Goal: Navigation & Orientation: Find specific page/section

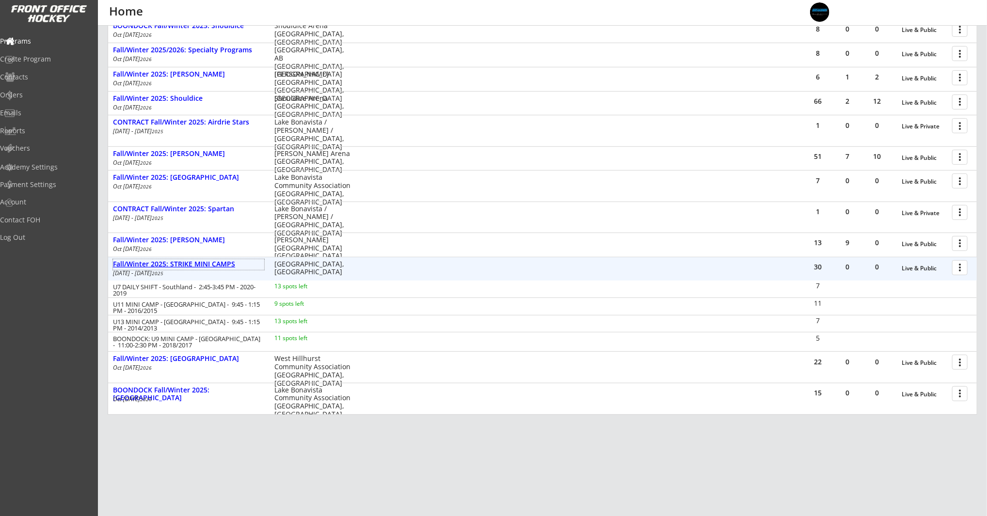
click at [182, 262] on div "Fall/Winter 2025: STRIKE MINI CAMPS" at bounding box center [188, 264] width 151 height 8
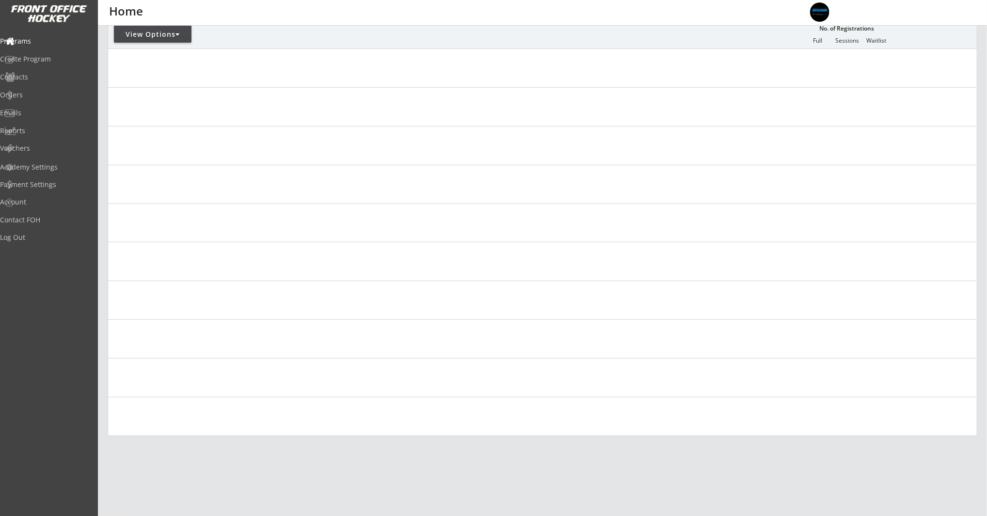
scroll to position [84, 0]
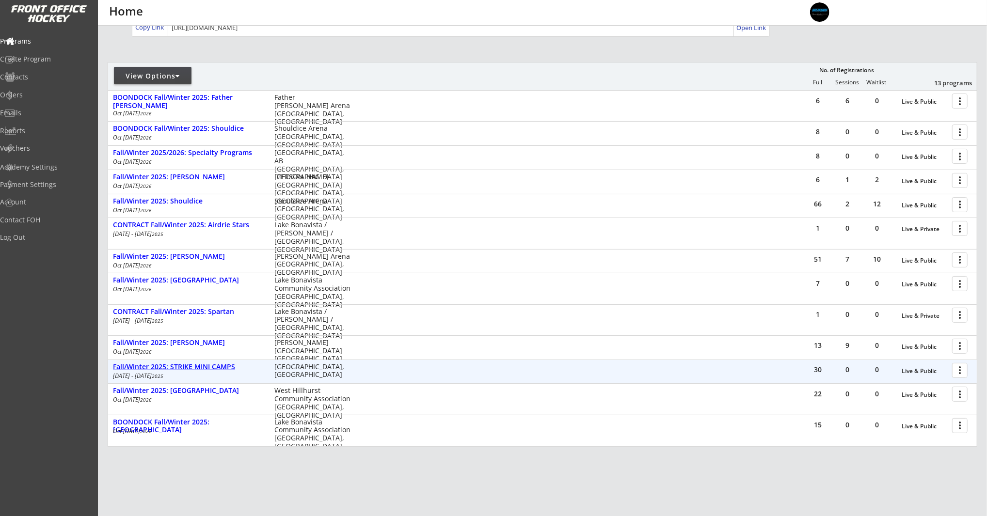
click at [211, 365] on div "Fall/Winter 2025: STRIKE MINI CAMPS" at bounding box center [188, 367] width 151 height 8
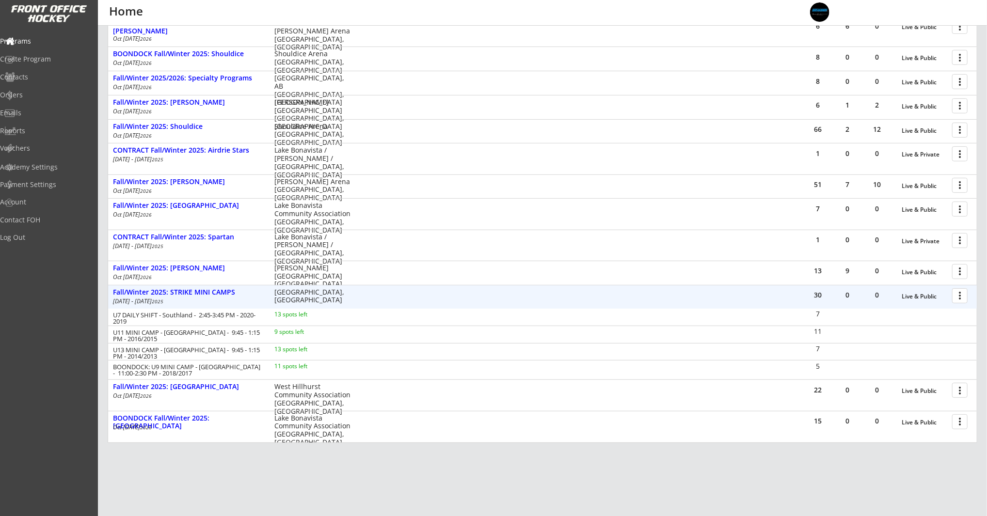
scroll to position [160, 0]
click at [36, 130] on div "Reports" at bounding box center [45, 130] width 87 height 7
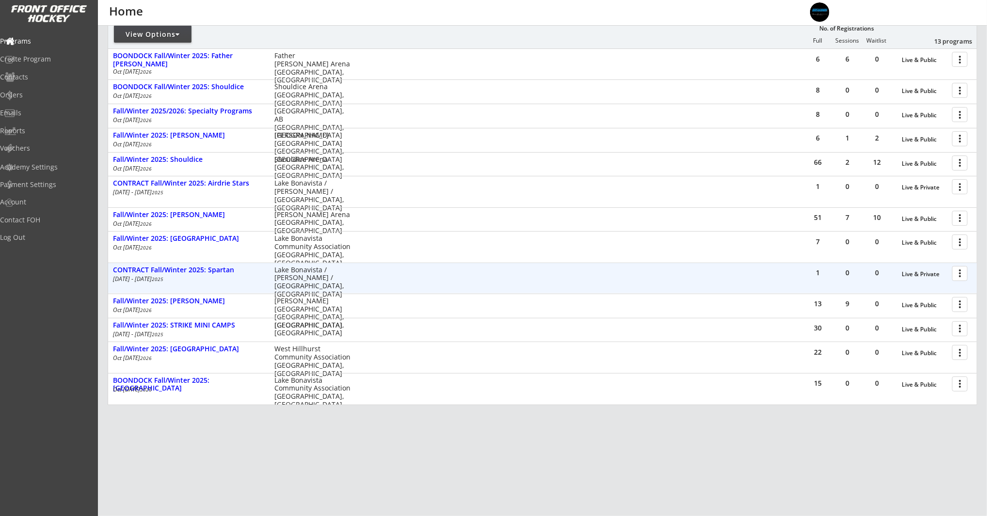
scroll to position [126, 0]
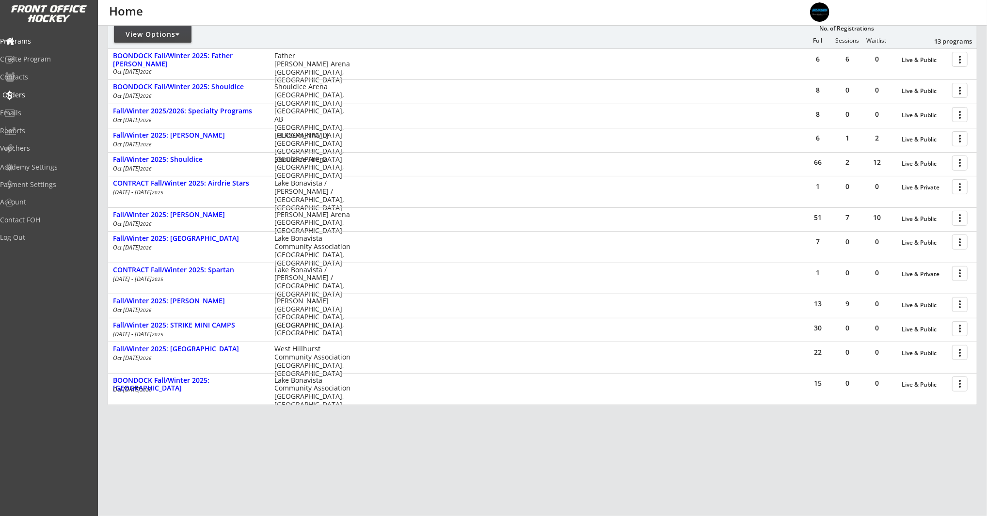
click at [35, 92] on div "Orders" at bounding box center [45, 95] width 87 height 7
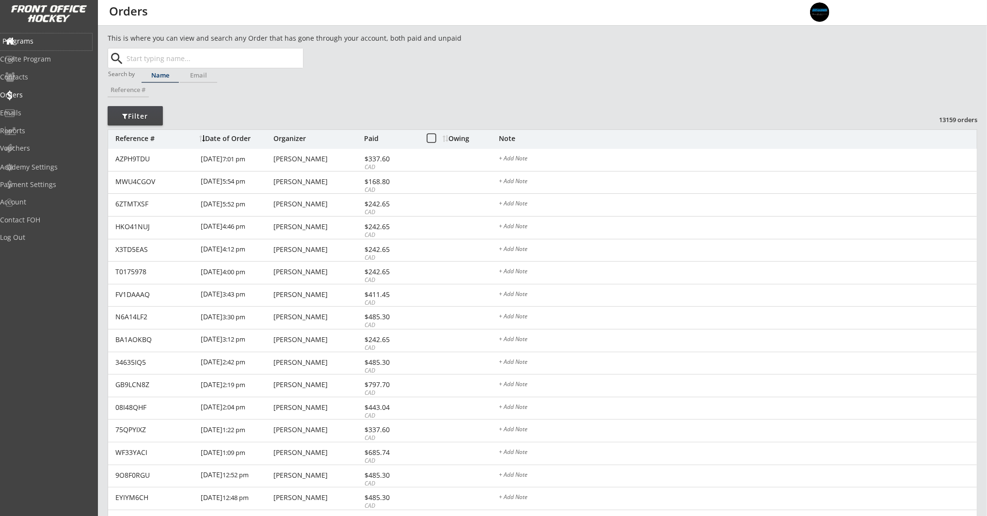
click at [51, 43] on div "Programs" at bounding box center [45, 41] width 87 height 7
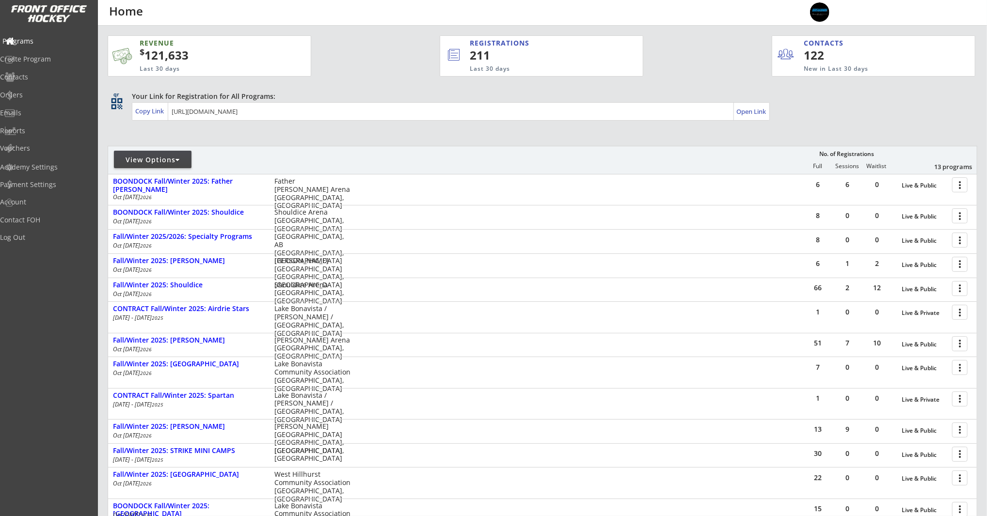
click at [31, 38] on div "Programs" at bounding box center [45, 41] width 87 height 7
click at [31, 133] on div "Reports" at bounding box center [45, 130] width 87 height 7
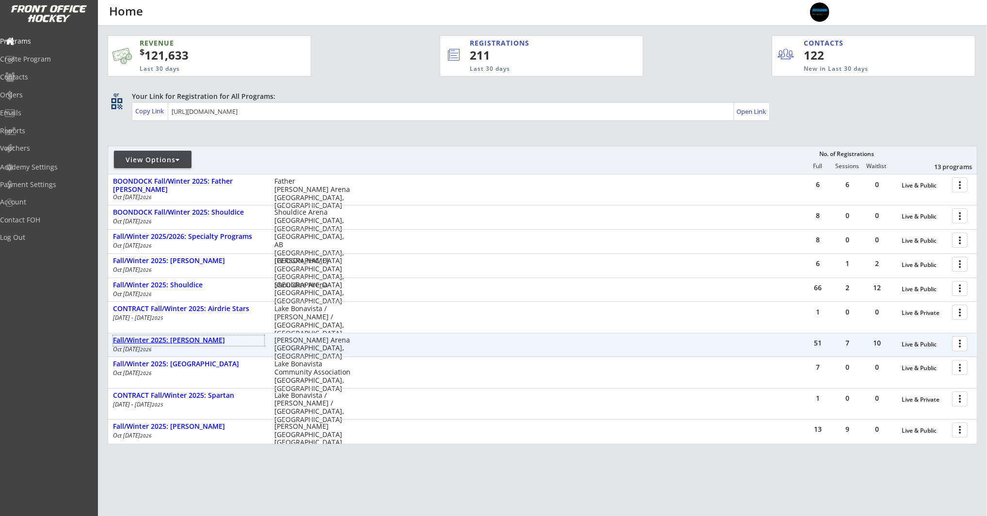
click at [190, 342] on div "Fall/Winter 2025: [PERSON_NAME]" at bounding box center [188, 340] width 151 height 8
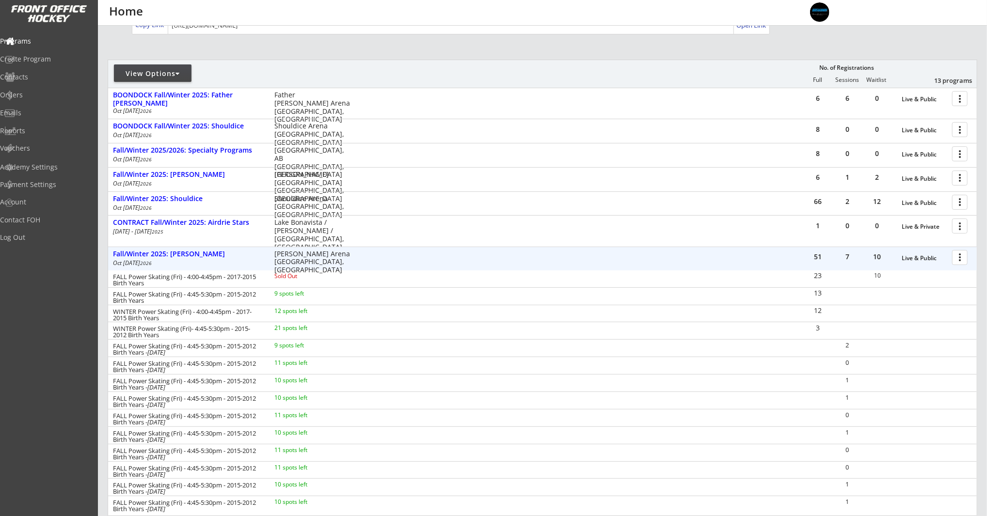
scroll to position [92, 0]
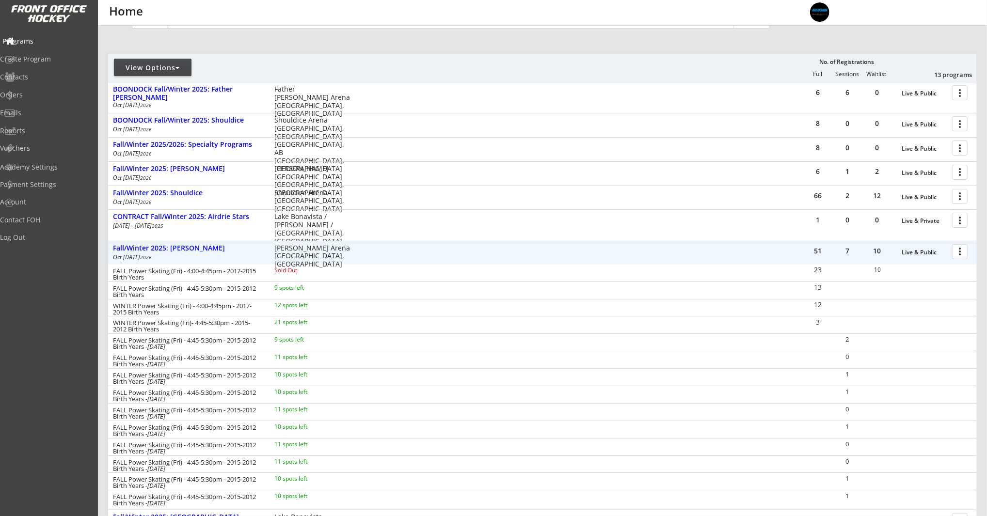
click at [32, 43] on div "Programs" at bounding box center [45, 41] width 87 height 7
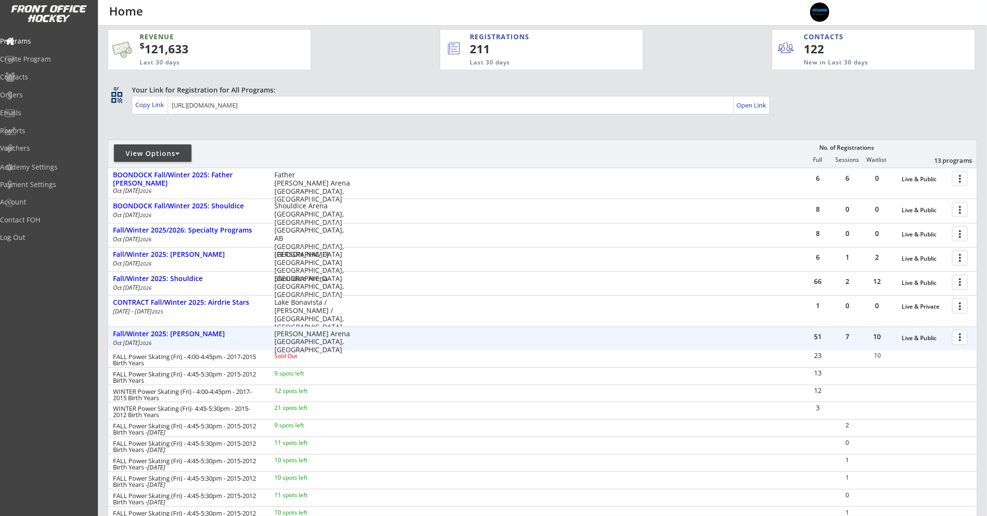
scroll to position [0, 0]
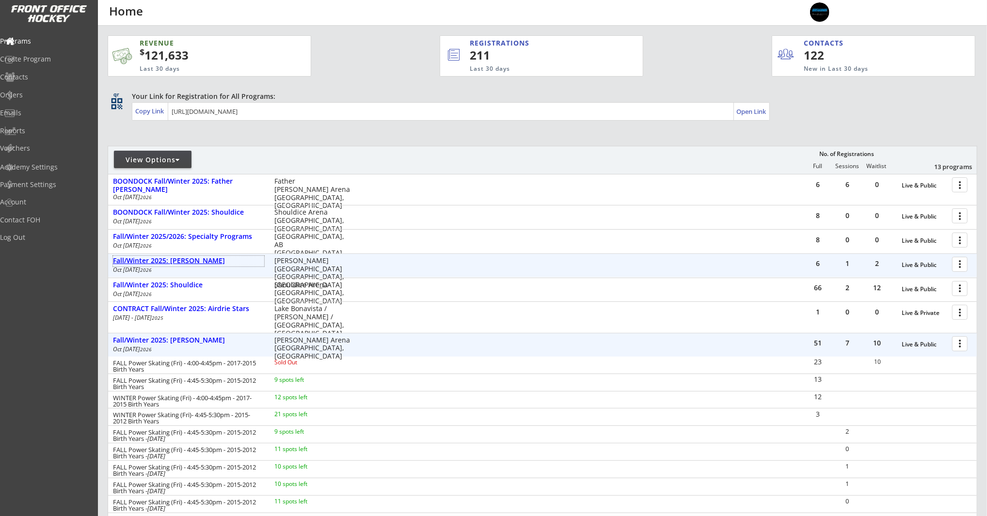
click at [174, 266] on div "Fall/Winter 2025: [PERSON_NAME]" at bounding box center [188, 261] width 151 height 11
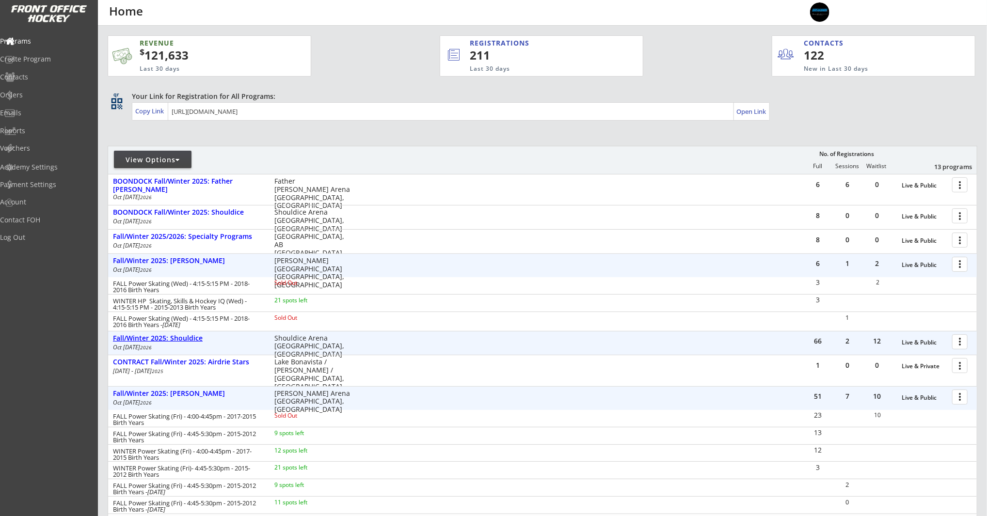
click at [186, 338] on div "Fall/Winter 2025: Shouldice" at bounding box center [188, 338] width 151 height 8
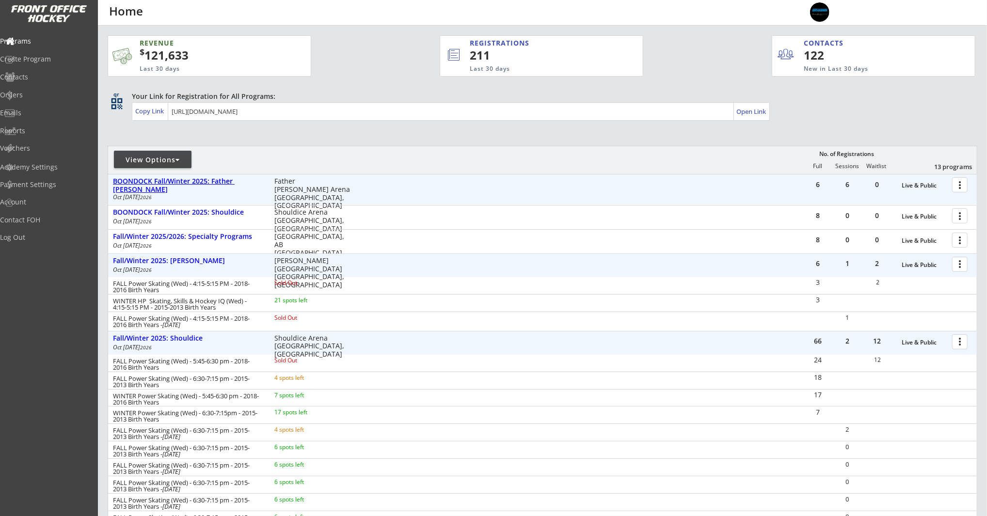
click at [235, 178] on div "BOONDOCK Fall/Winter 2025: Father [PERSON_NAME]" at bounding box center [188, 185] width 151 height 16
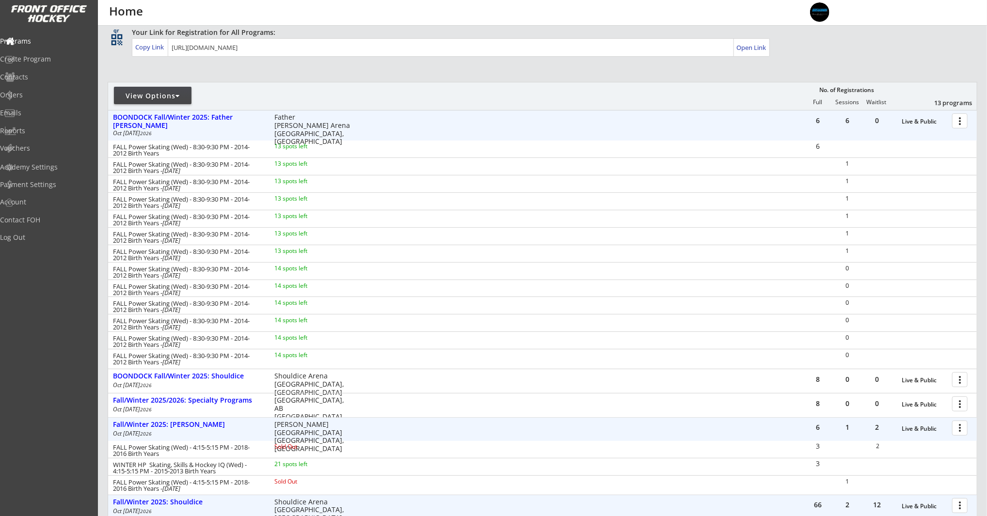
scroll to position [67, 0]
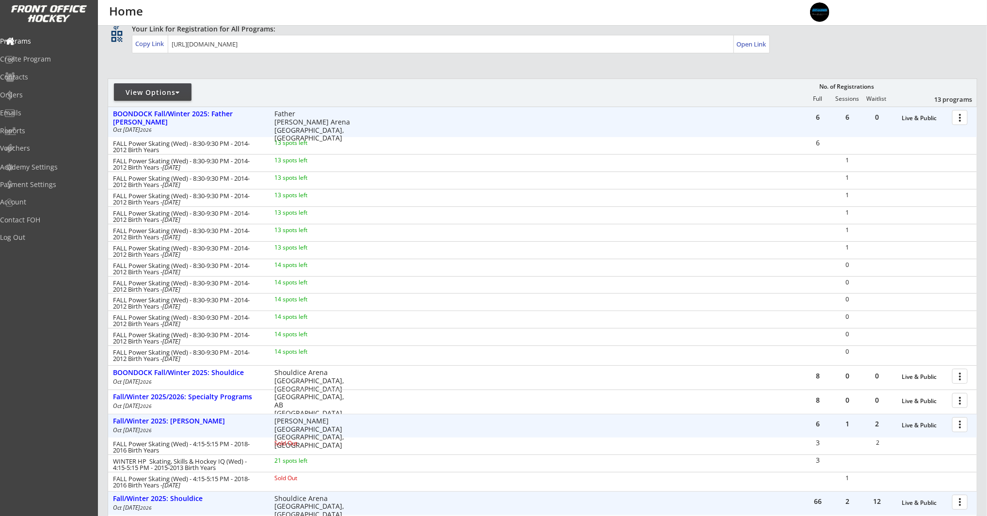
click at [965, 117] on div at bounding box center [961, 117] width 17 height 17
click at [942, 167] on div "Registration Page" at bounding box center [925, 164] width 69 height 7
click at [400, 96] on div "View Options No. of Registrations Full Sessions Waitlist 13 programs" at bounding box center [542, 93] width 869 height 28
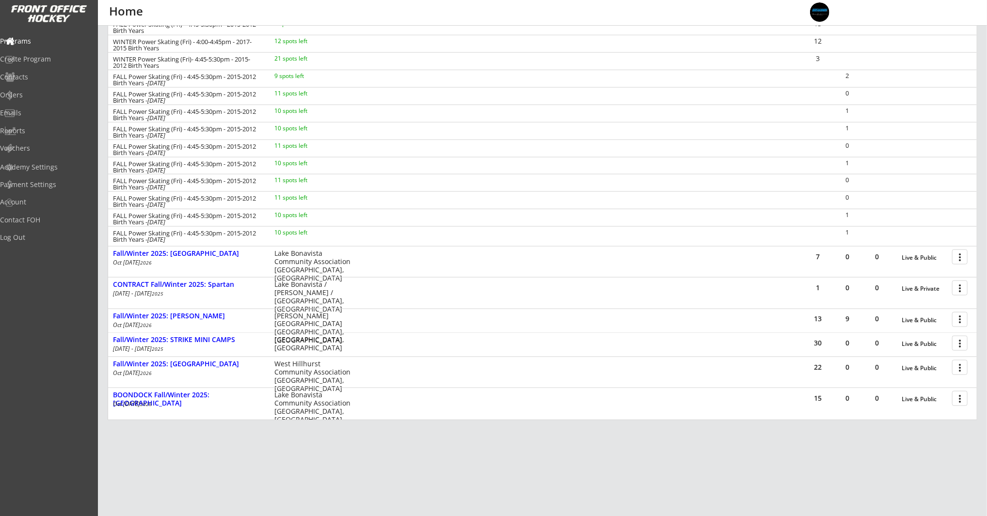
scroll to position [932, 0]
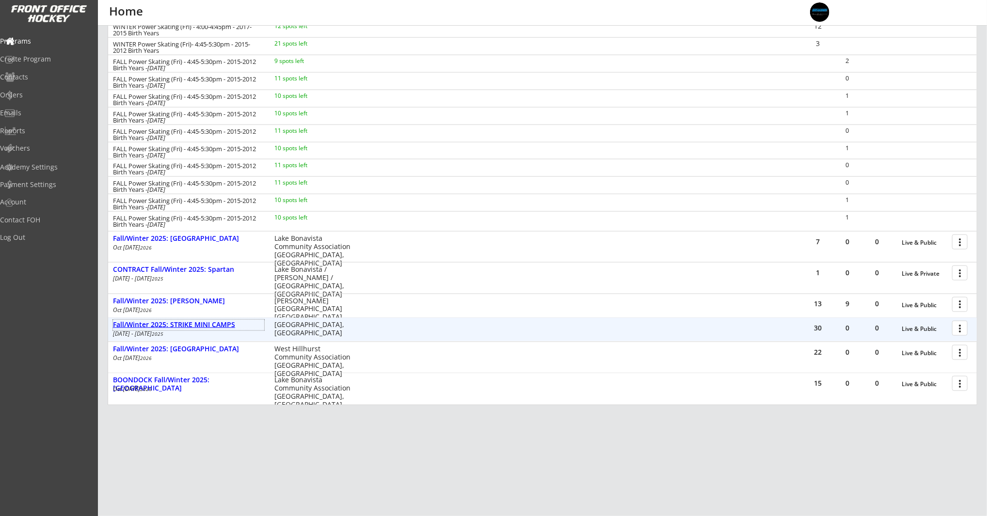
drag, startPoint x: 158, startPoint y: 325, endPoint x: 163, endPoint y: 325, distance: 4.9
click at [158, 325] on div "Fall/Winter 2025: STRIKE MINI CAMPS" at bounding box center [188, 325] width 151 height 8
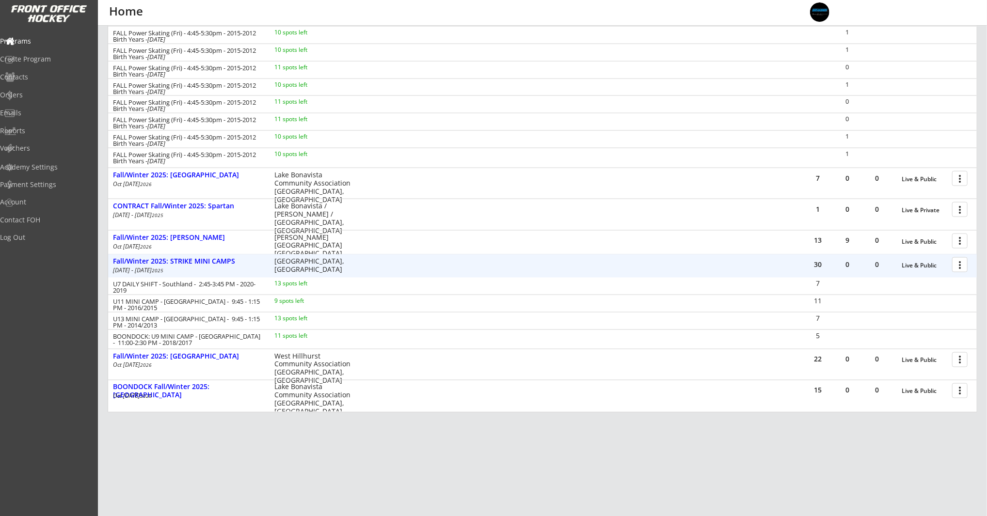
scroll to position [1003, 0]
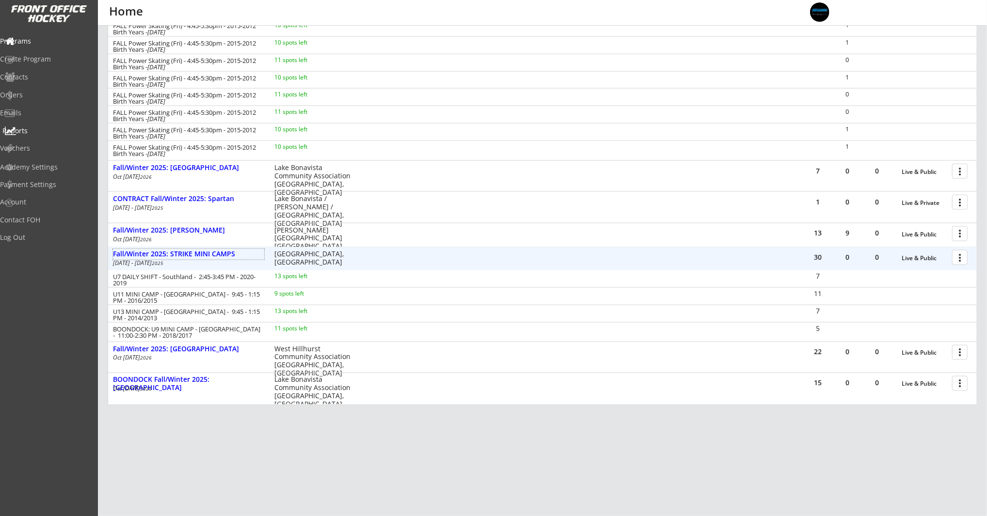
click at [29, 128] on div "Reports" at bounding box center [45, 130] width 87 height 7
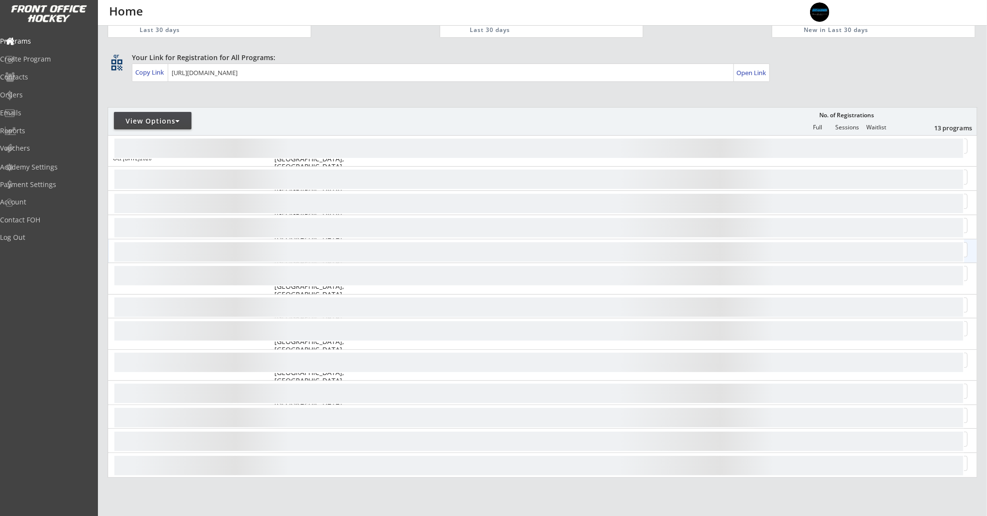
scroll to position [126, 0]
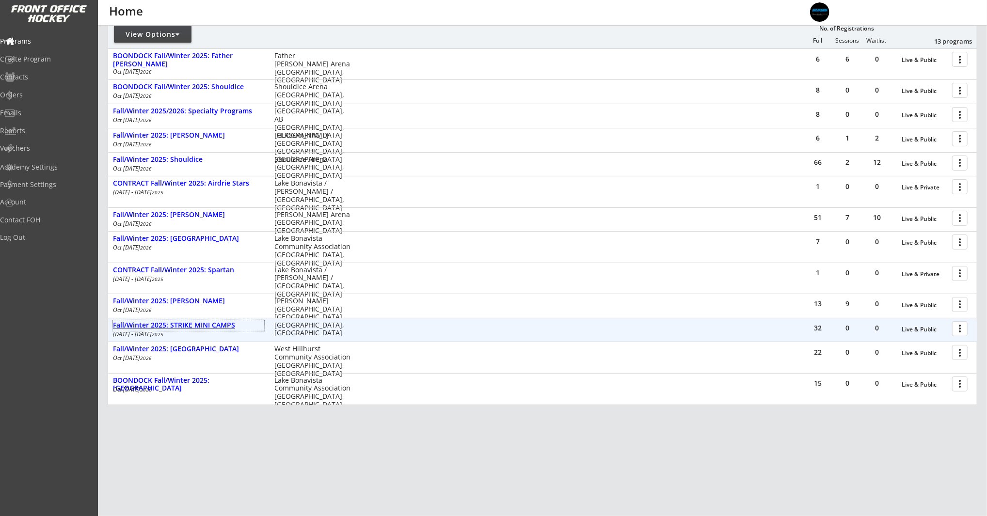
click at [205, 326] on div "Fall/Winter 2025: STRIKE MINI CAMPS" at bounding box center [188, 325] width 151 height 8
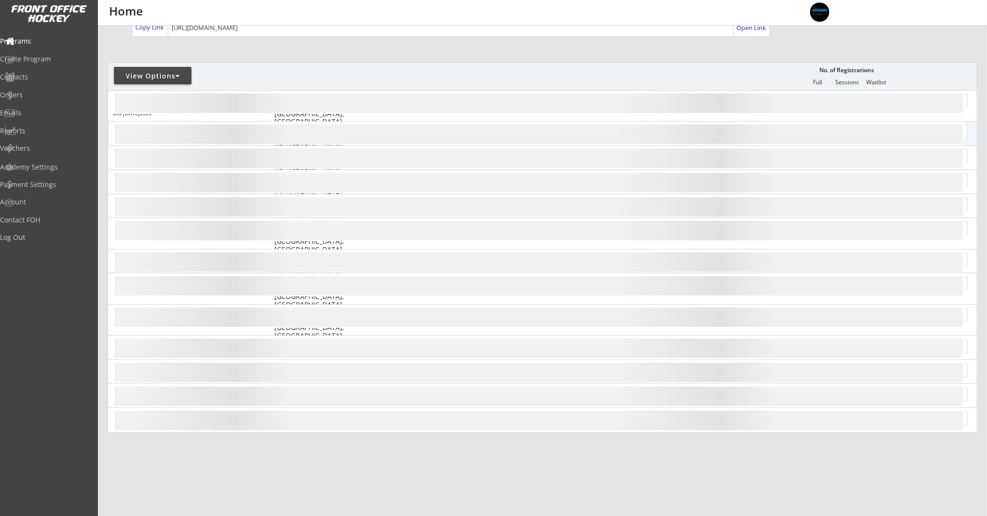
scroll to position [119, 0]
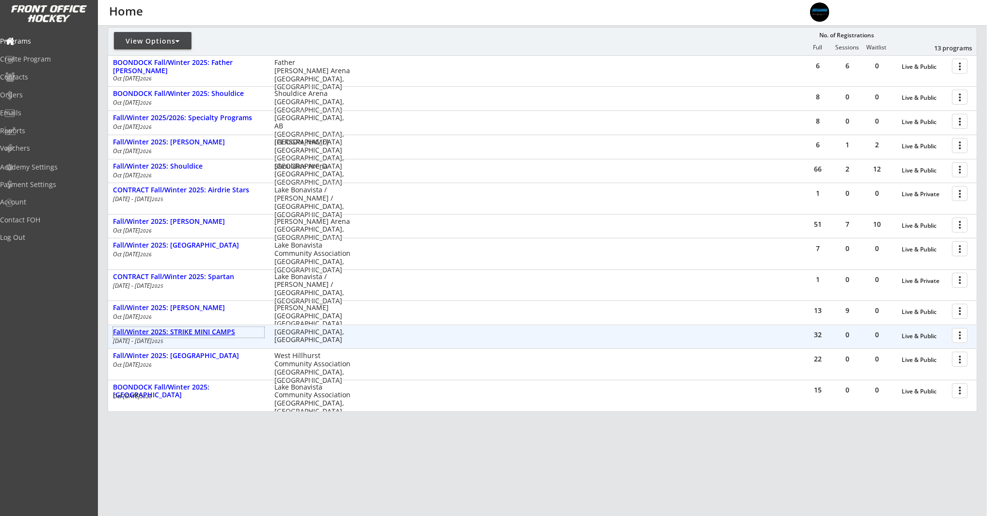
click at [207, 331] on div "Fall/Winter 2025: STRIKE MINI CAMPS" at bounding box center [188, 332] width 151 height 8
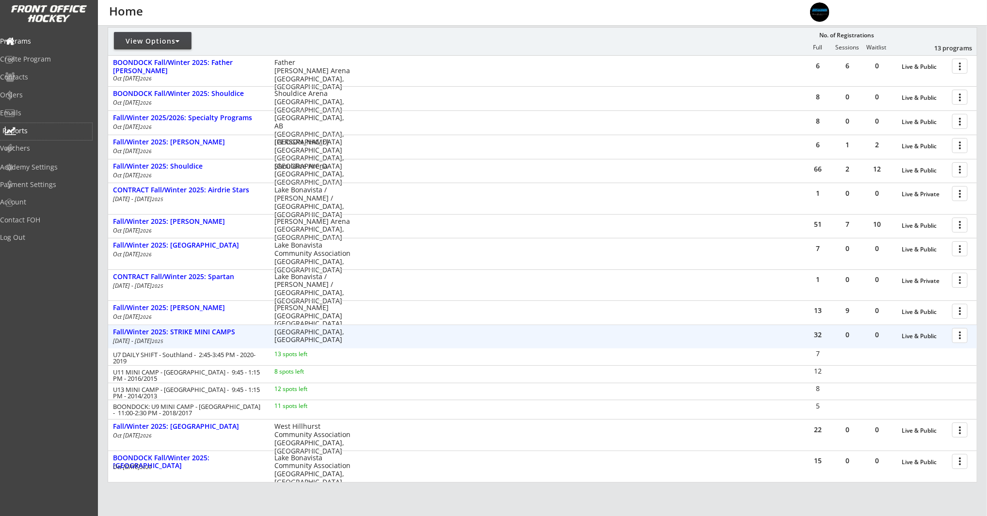
click at [39, 129] on div "Reports" at bounding box center [45, 130] width 87 height 7
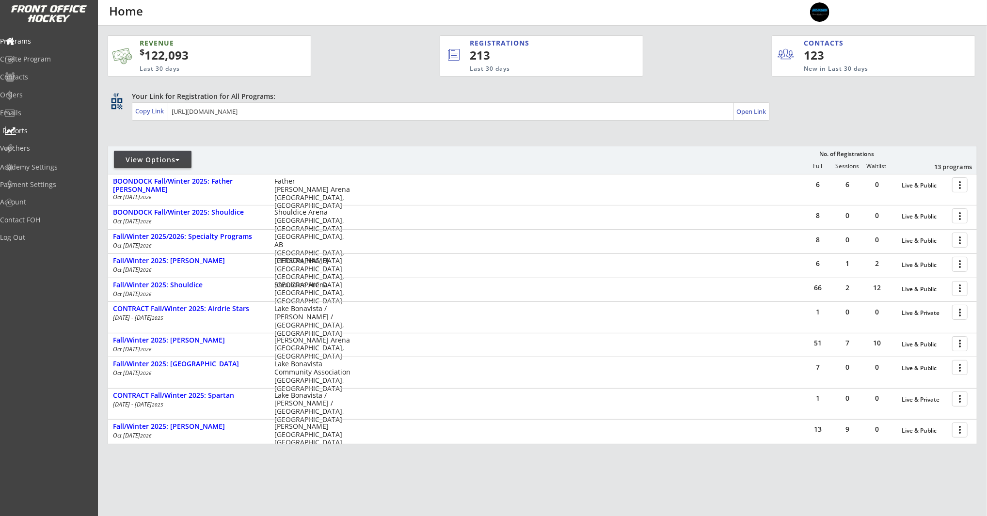
click at [52, 134] on div "Reports" at bounding box center [46, 131] width 92 height 17
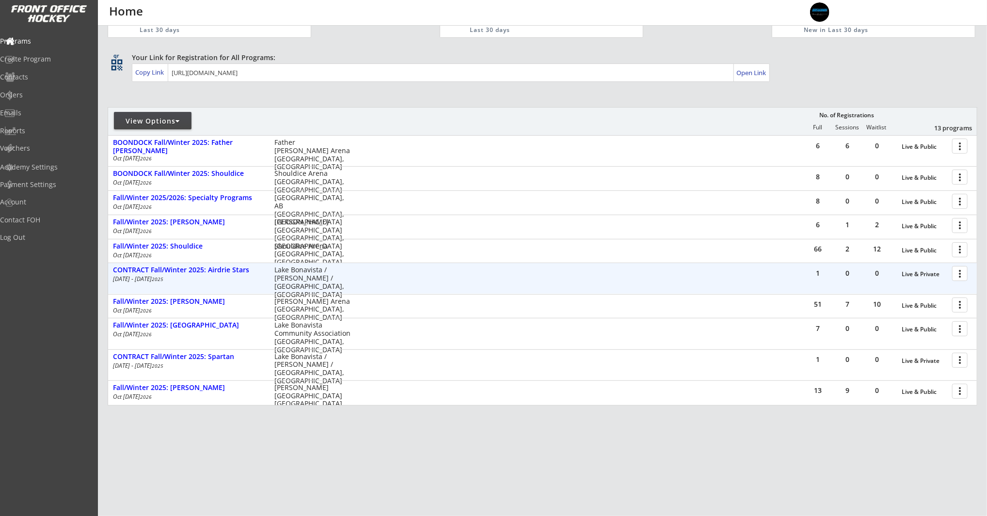
scroll to position [118, 0]
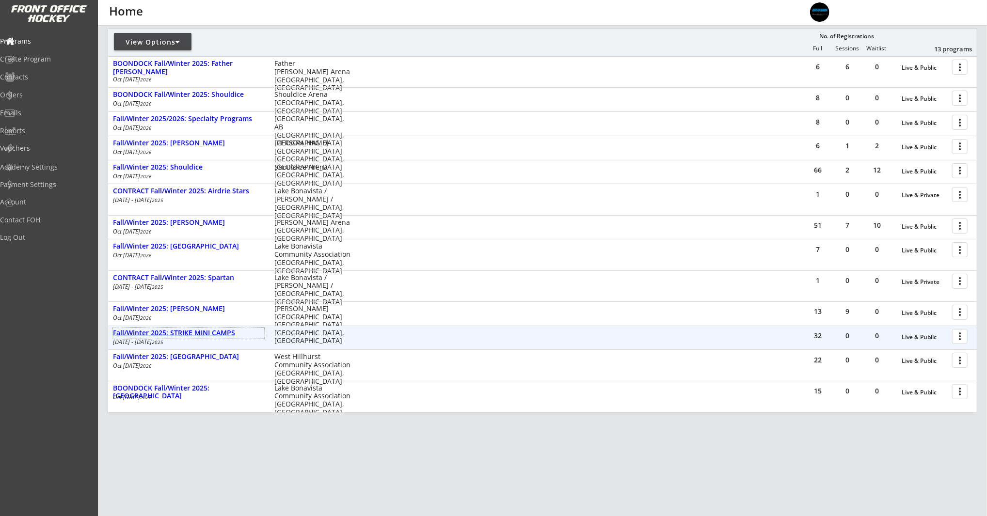
click at [222, 334] on div "Fall/Winter 2025: STRIKE MINI CAMPS" at bounding box center [188, 333] width 151 height 8
